Goal: Complete application form

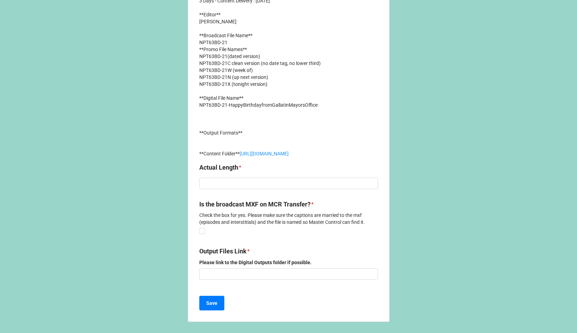
scroll to position [256, 0]
click at [209, 182] on input at bounding box center [288, 184] width 179 height 12
type input ":12"
click at [199, 228] on label at bounding box center [202, 228] width 6 height 0
checkbox input "true"
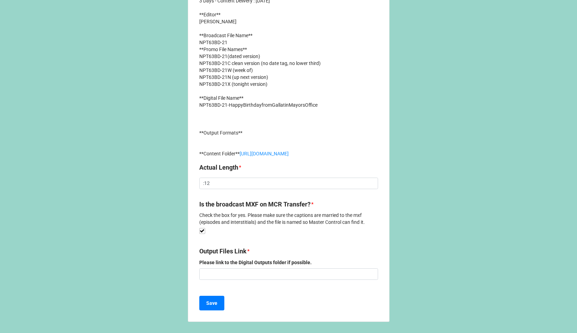
drag, startPoint x: 215, startPoint y: 282, endPoint x: 209, endPoint y: 277, distance: 7.9
click at [212, 280] on div "Output Files Link * Please link to the Digital Outputs folder if possible." at bounding box center [288, 266] width 179 height 38
click at [209, 272] on input at bounding box center [288, 274] width 179 height 12
paste input "[URL][DOMAIN_NAME]"
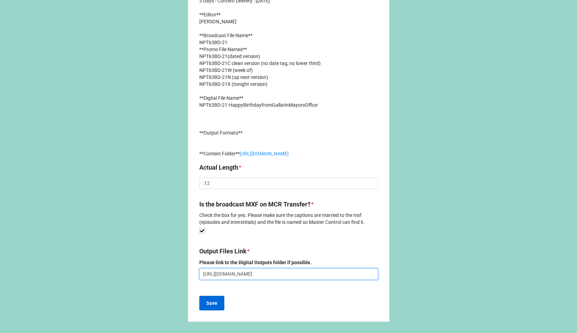
type input "[URL][DOMAIN_NAME]"
click at [211, 305] on b "Save" at bounding box center [211, 303] width 11 height 7
